Goal: Information Seeking & Learning: Check status

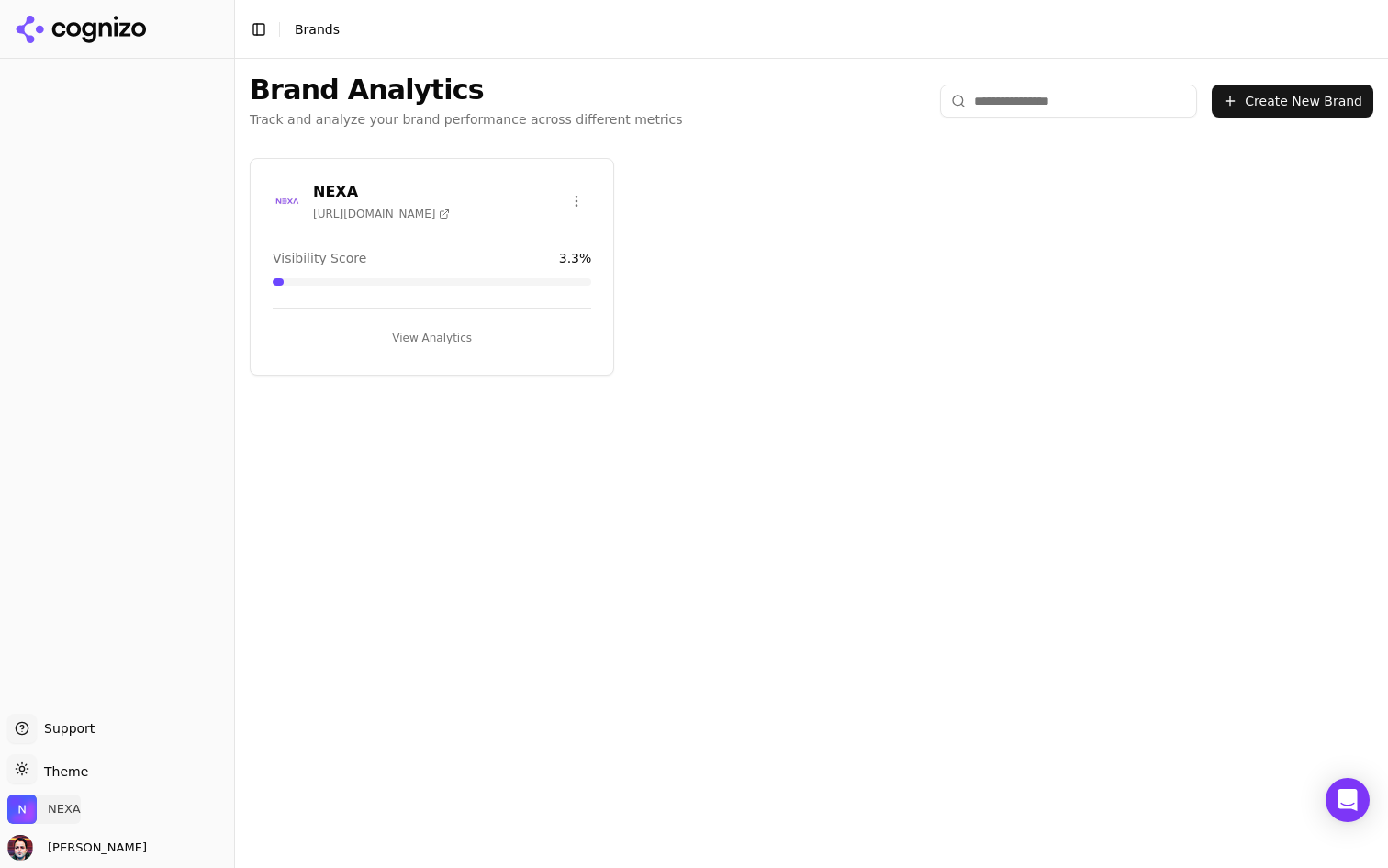
click at [51, 816] on span "NEXA" at bounding box center [64, 809] width 33 height 17
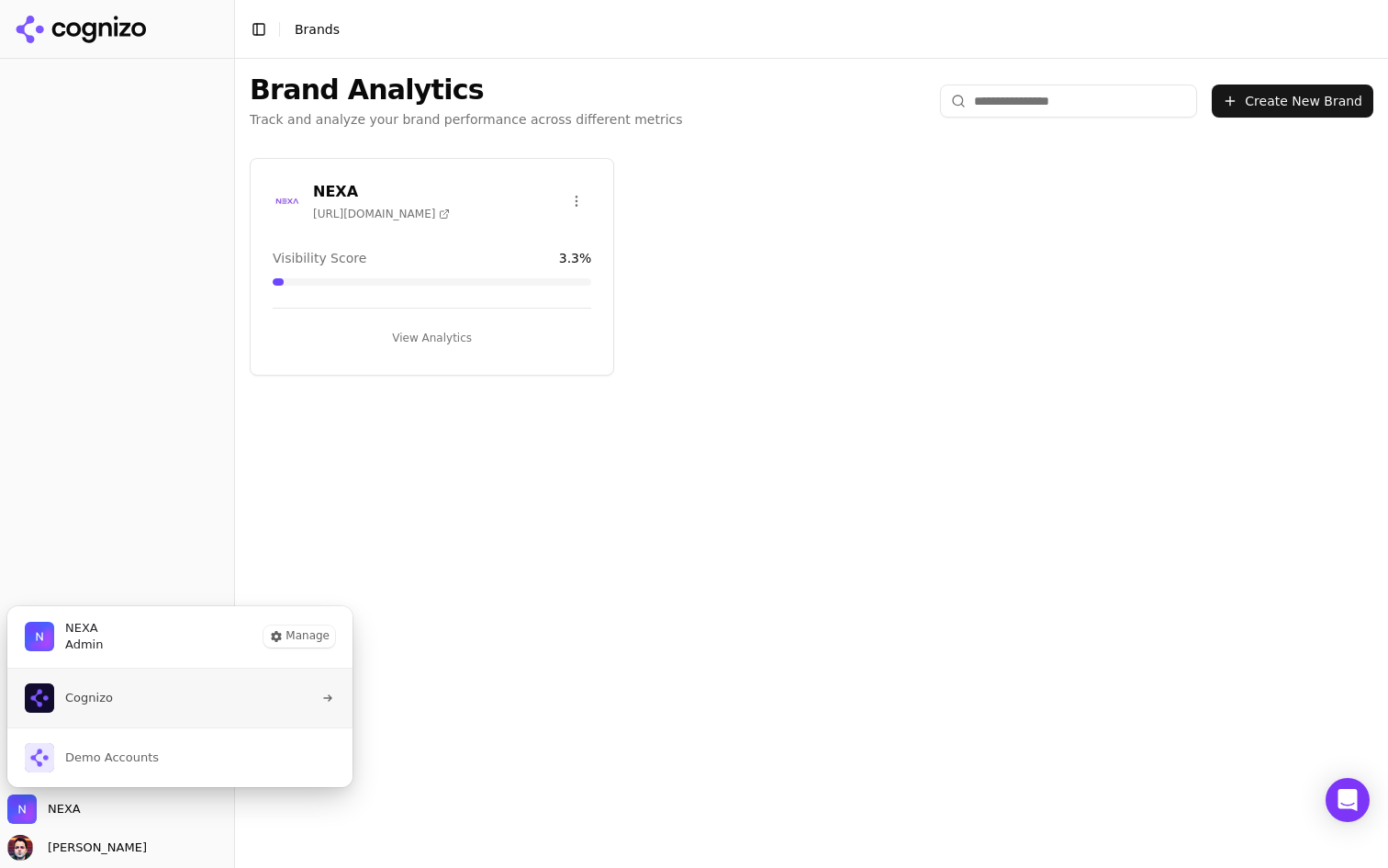
click at [175, 694] on button "Cognizo" at bounding box center [180, 697] width 347 height 58
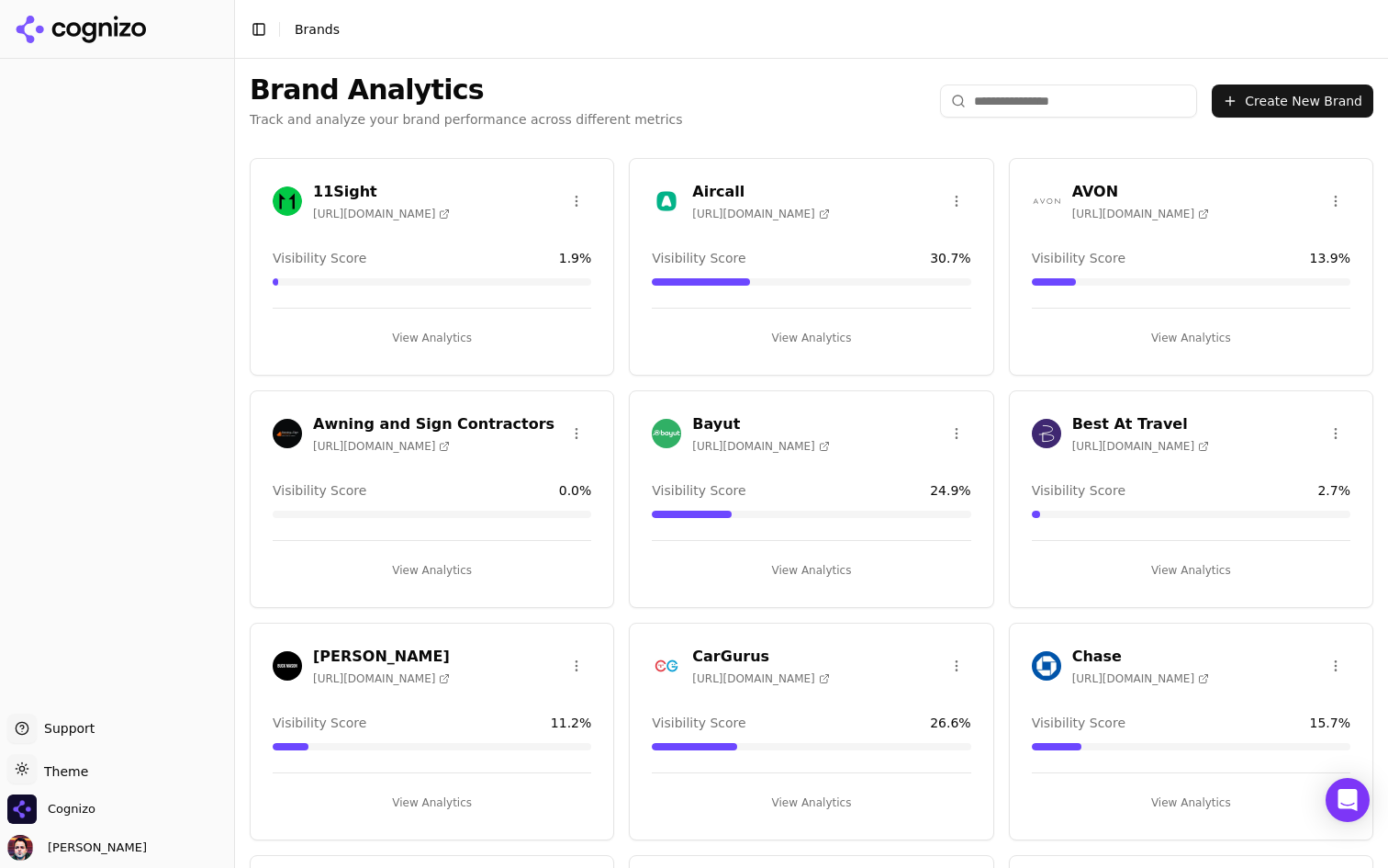
click at [796, 336] on button "View Analytics" at bounding box center [811, 338] width 318 height 30
